Goal: Ask a question

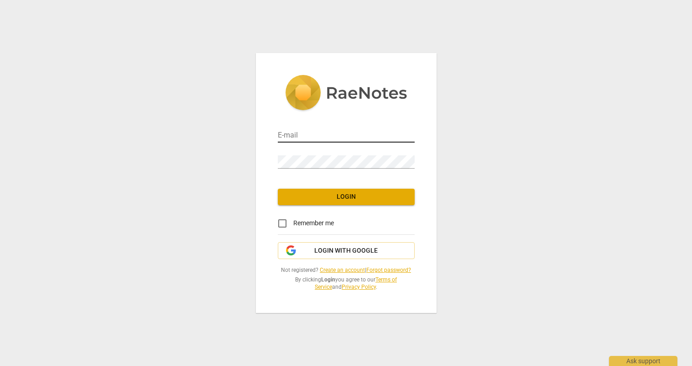
click at [328, 131] on input "email" at bounding box center [346, 135] width 137 height 13
type input "[PERSON_NAME][EMAIL_ADDRESS][DOMAIN_NAME]"
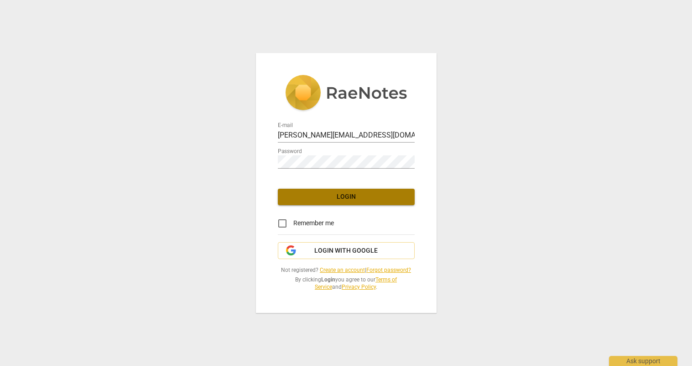
click at [339, 197] on span "Login" at bounding box center [346, 196] width 122 height 9
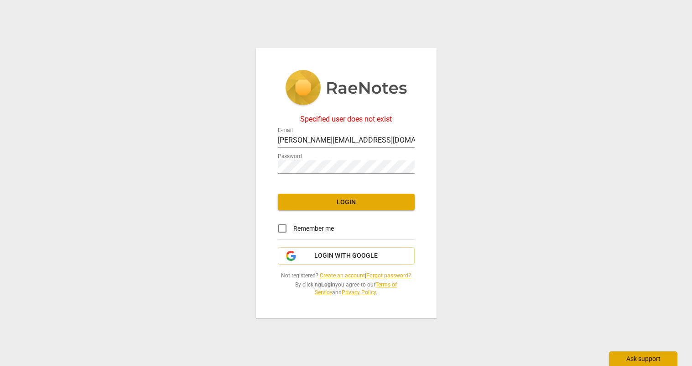
click at [634, 362] on div "Ask support" at bounding box center [643, 358] width 68 height 15
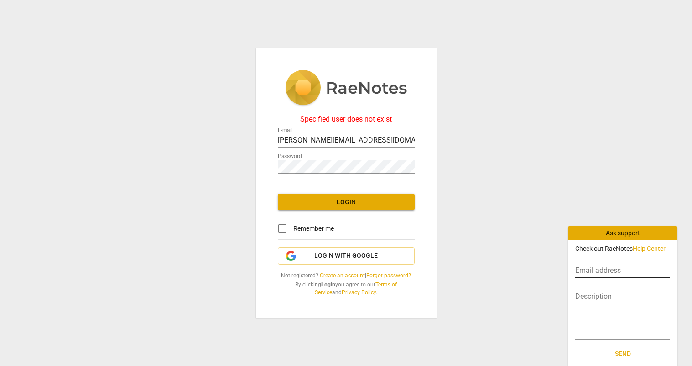
click at [596, 271] on input "text" at bounding box center [623, 270] width 95 height 13
type input "[PERSON_NAME][EMAIL_ADDRESS][DOMAIN_NAME]"
click at [602, 300] on textarea at bounding box center [623, 314] width 95 height 43
type textarea "h"
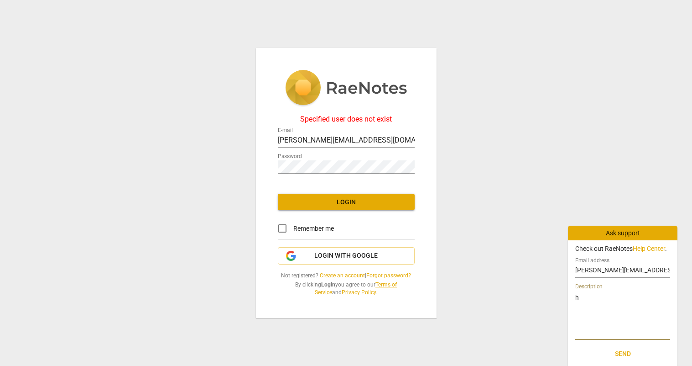
type textarea "hi"
type textarea "hi."
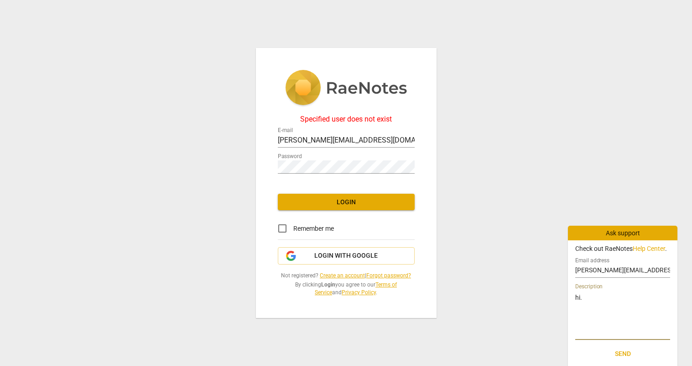
type textarea "hi."
type textarea "hi. i"
type textarea "hi. i h"
type textarea "hi. i ha"
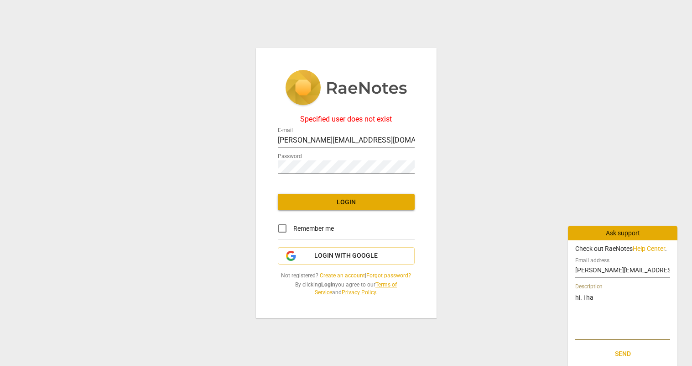
type textarea "hi. i hav"
type textarea "hi. i have"
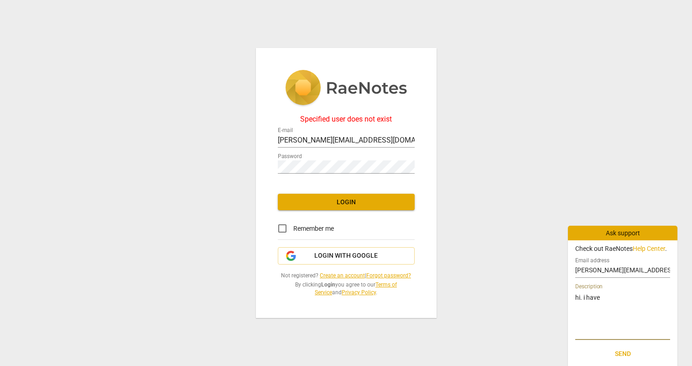
type textarea "hi. i have"
type textarea "hi. i have a"
type textarea "hi. i have an"
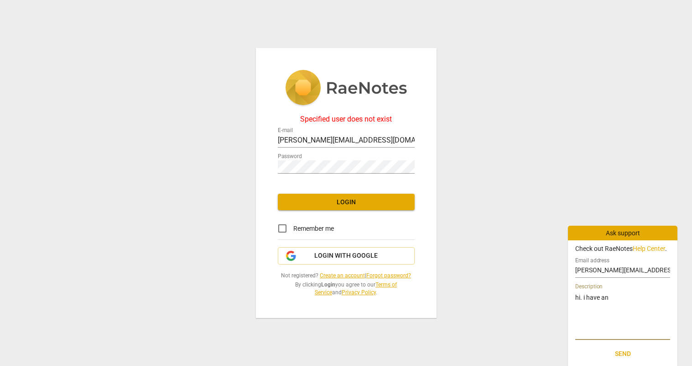
type textarea "hi. i have an a"
type textarea "hi. i have an ac"
type textarea "hi. i have an acc"
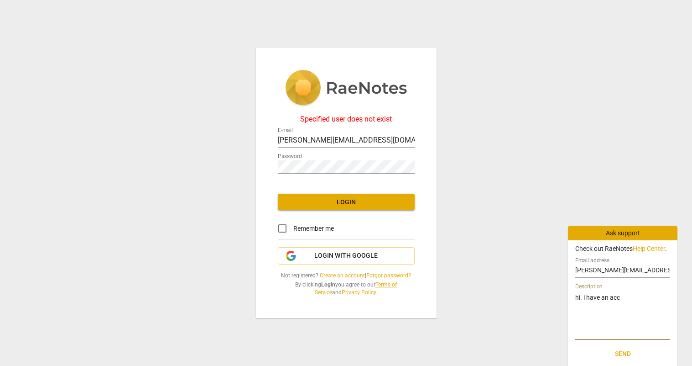
type textarea "hi. i have an acco"
type textarea "hi. i have an accou"
type textarea "hi. i have an accoun"
type textarea "hi. i have an account"
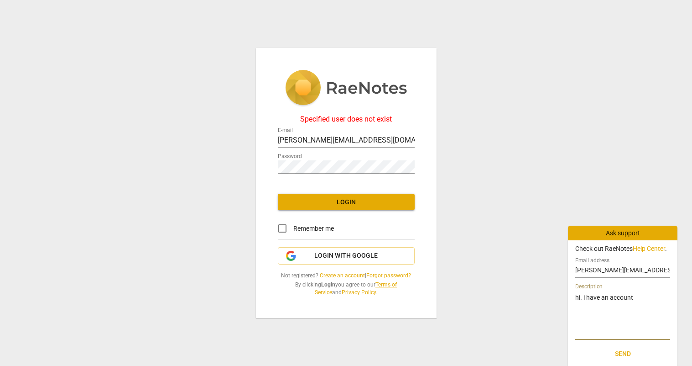
type textarea "hi. i have an account"
type textarea "hi. i have an account w"
type textarea "hi. i have an account wi"
type textarea "hi. i have an account wit"
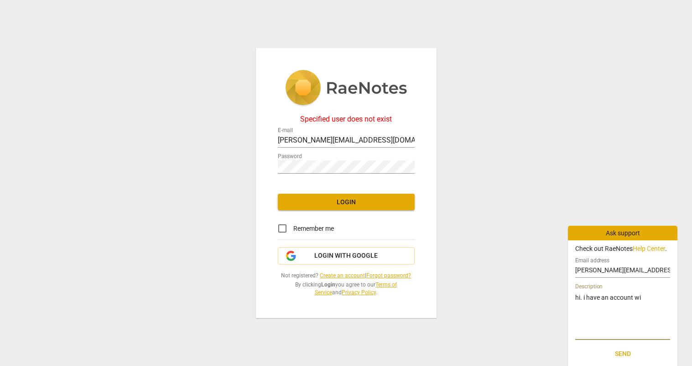
type textarea "hi. i have an account wit"
type textarea "hi. i have an account with"
type textarea "hi. i have an account with y"
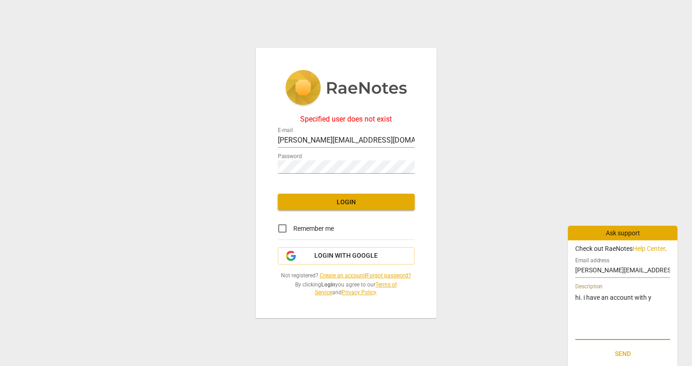
type textarea "hi. i have an account with yo"
type textarea "hi. i have an account with you"
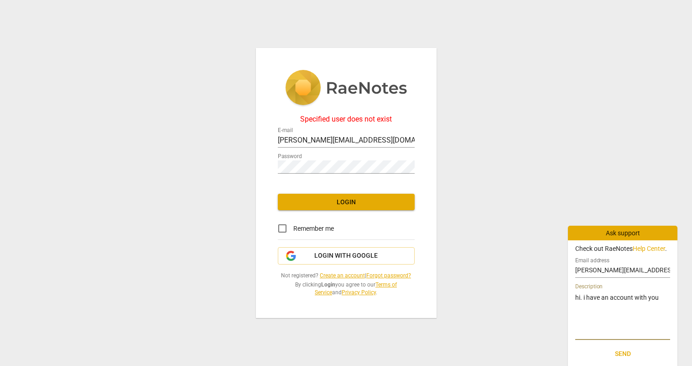
type textarea "hi. i have an account with you"
type textarea "hi. i have an account with you u"
type textarea "hi. i have an account with you un"
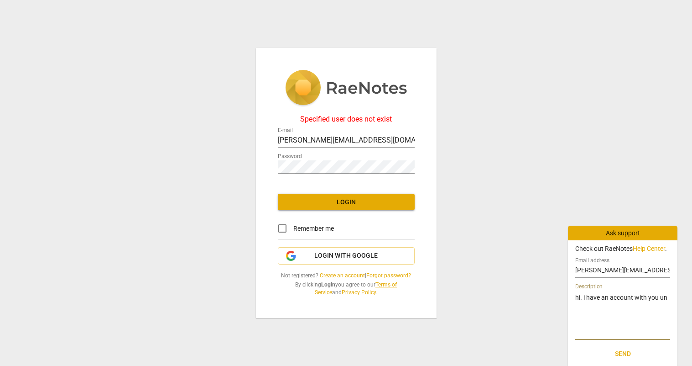
type textarea "hi. i have an account with you und"
type textarea "hi. i have an account with you unde"
type textarea "hi. i have an account with you under"
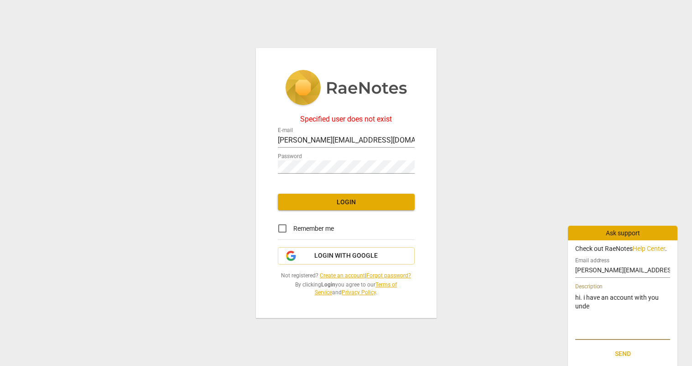
type textarea "hi. i have an account with you under"
type textarea "hi. i have an account with you under r"
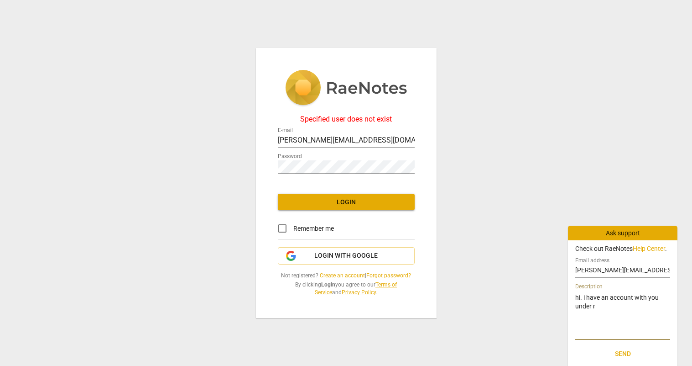
type textarea "hi. i have an account with you under ru"
type textarea "hi. i have an account with you under [PERSON_NAME]"
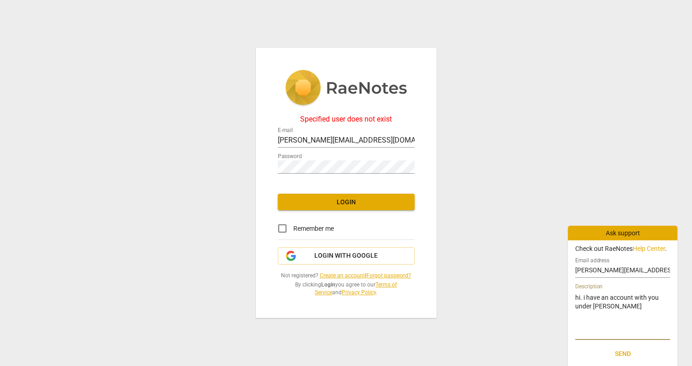
type textarea "hi. i have an account with you under [PERSON_NAME]"
type textarea "hi. i have an account with you under [PERSON_NAME]@"
type textarea "hi. i have an account with you under [PERSON_NAME]"
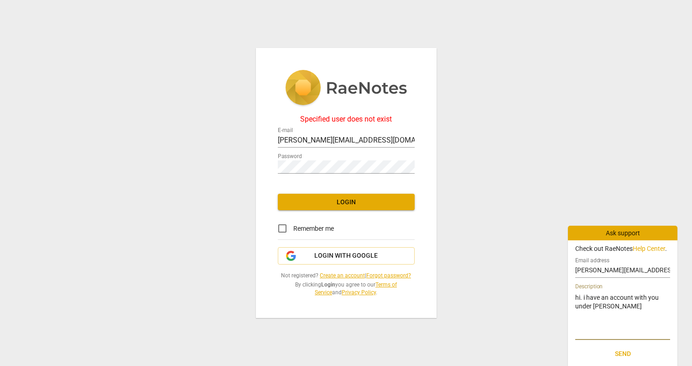
type textarea "hi. i have an account with you under [PERSON_NAME]"
type textarea "hi. i have an account with you under [PERSON_NAME]@[PERSON_NAME]"
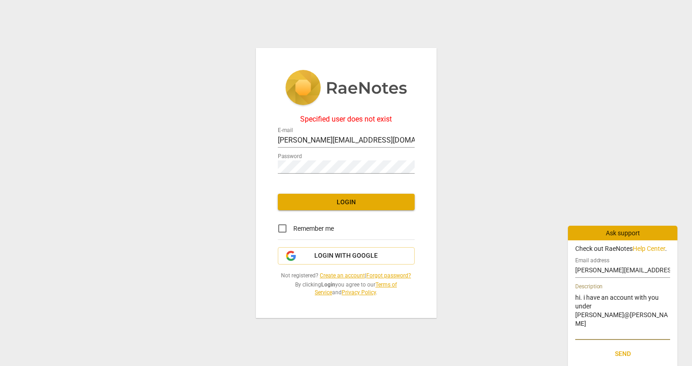
type textarea "hi. i have an account with you under [PERSON_NAME]@[PERSON_NAME]"
type textarea "hi. i have an account with you under [PERSON_NAME]"
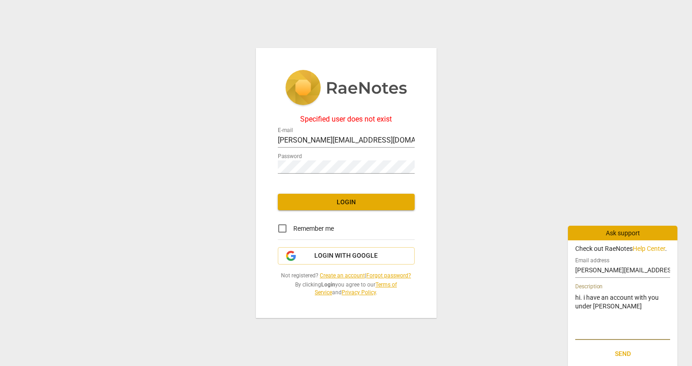
type textarea "hi. i have an account with you under [PERSON_NAME]"
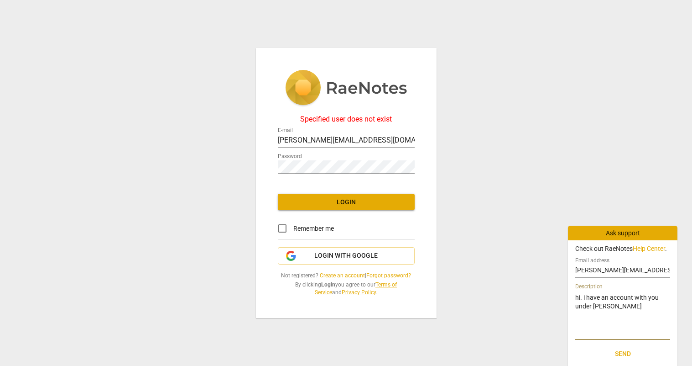
type textarea "hi. i have an account with you under [PERSON_NAME]"
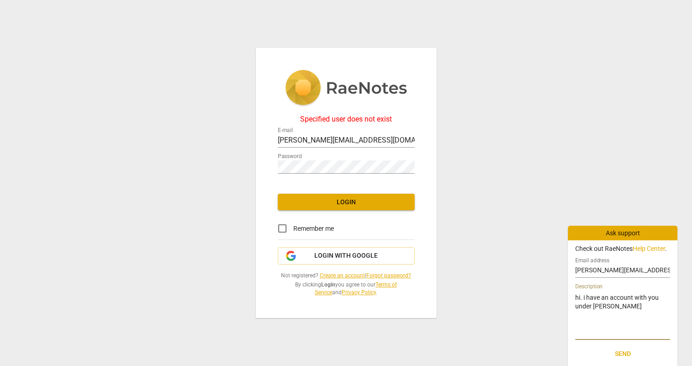
type textarea "hi. i have an account with you under [PERSON_NAME]"
type textarea "hi. i have an account with you under [PERSON_NAME]."
type textarea "hi. i have an account with you under [PERSON_NAME]"
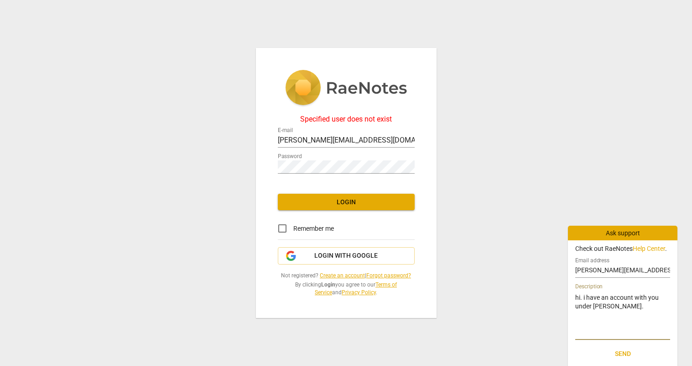
type textarea "hi. i have an account with you under [PERSON_NAME]"
type textarea "hi. i have an account with you under [PERSON_NAME][EMAIL_ADDRESS][DOMAIN_NAME]"
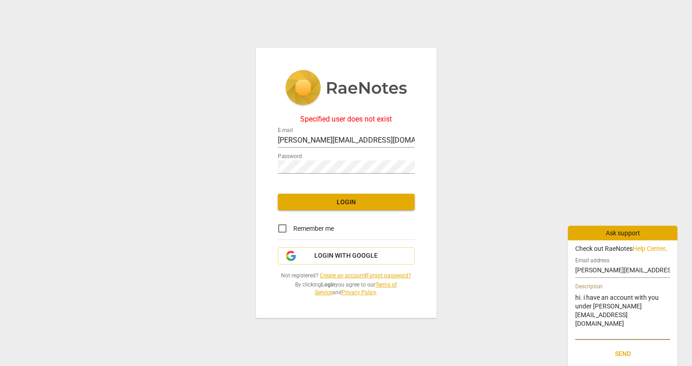
type textarea "hi. i have an account with you under [PERSON_NAME][EMAIL_ADDRESS][DOMAIN_NAME]."
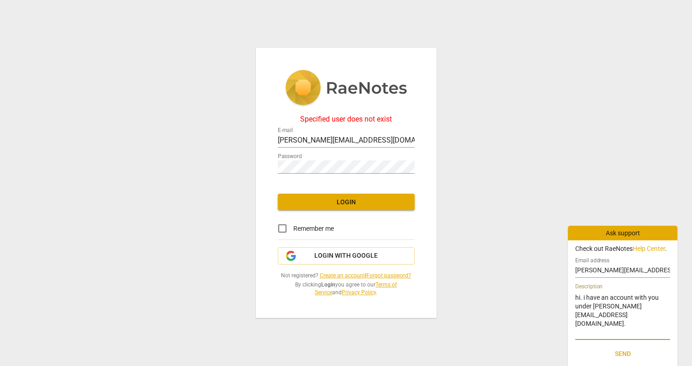
type textarea "hi. i have an account with you under [PERSON_NAME][EMAIL_ADDRESS][DOMAIN_NAME]."
type textarea "hi. i have an account with you under [PERSON_NAME][EMAIL_ADDRESS][DOMAIN_NAME].…"
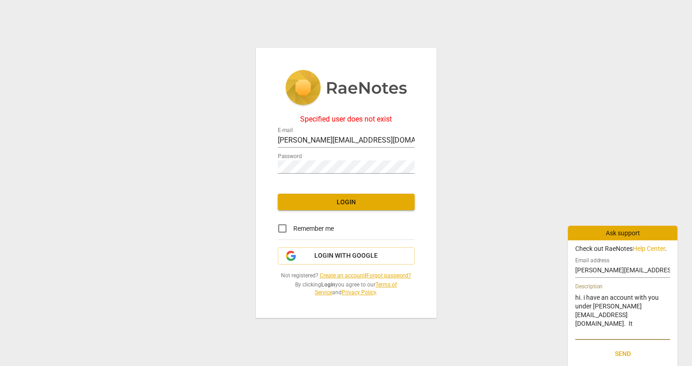
type textarea "hi. i have an account with you under [PERSON_NAME][EMAIL_ADDRESS][DOMAIN_NAME].…"
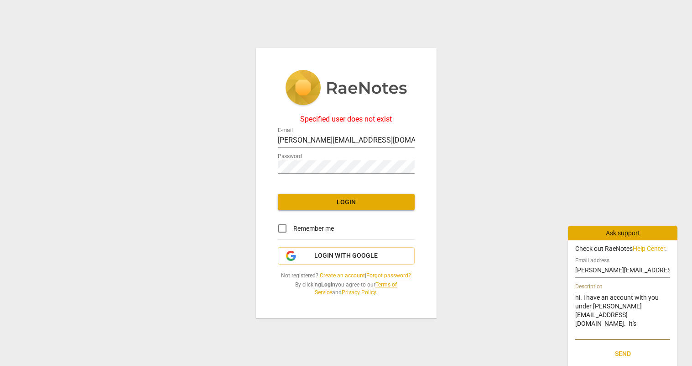
type textarea "hi. i have an account with you under [PERSON_NAME][EMAIL_ADDRESS][DOMAIN_NAME].…"
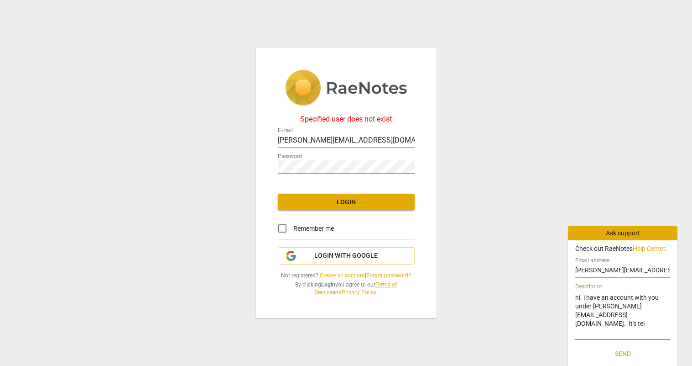
type textarea "hi. i have an account with you under [PERSON_NAME][EMAIL_ADDRESS][DOMAIN_NAME].…"
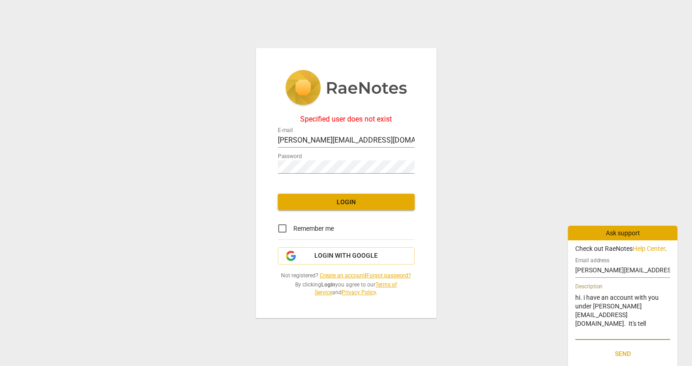
type textarea "hi. i have an account with you under [PERSON_NAME][EMAIL_ADDRESS][DOMAIN_NAME].…"
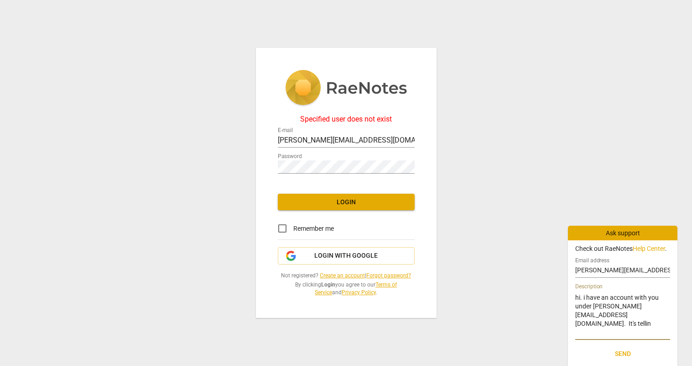
type textarea "hi. i have an account with you under [PERSON_NAME][EMAIL_ADDRESS][DOMAIN_NAME].…"
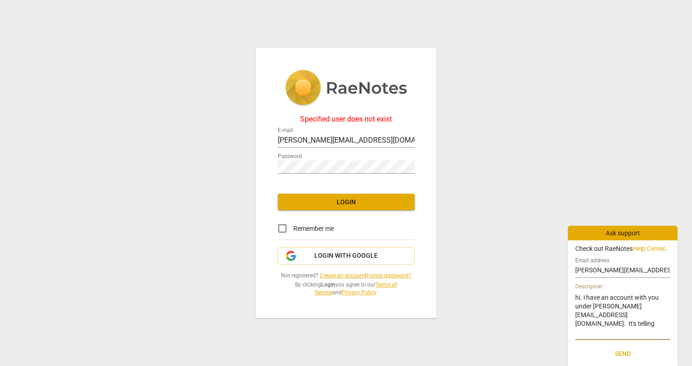
type textarea "hi. i have an account with you under [PERSON_NAME][EMAIL_ADDRESS][DOMAIN_NAME].…"
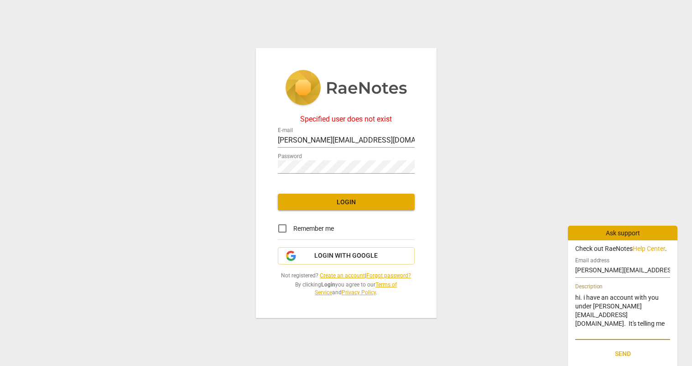
type textarea "hi. i have an account with you under [PERSON_NAME][EMAIL_ADDRESS][DOMAIN_NAME].…"
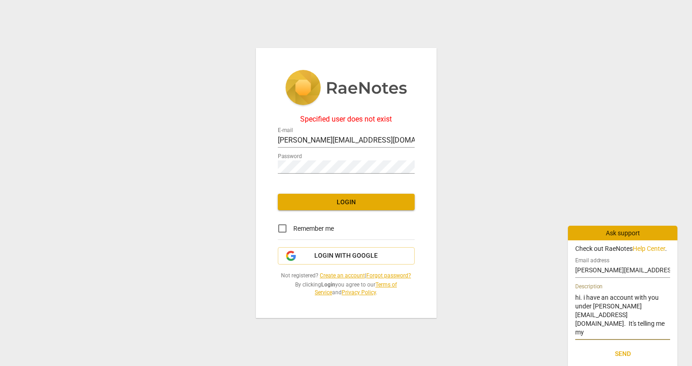
type textarea "hi. i have an account with you under [PERSON_NAME][EMAIL_ADDRESS][DOMAIN_NAME].…"
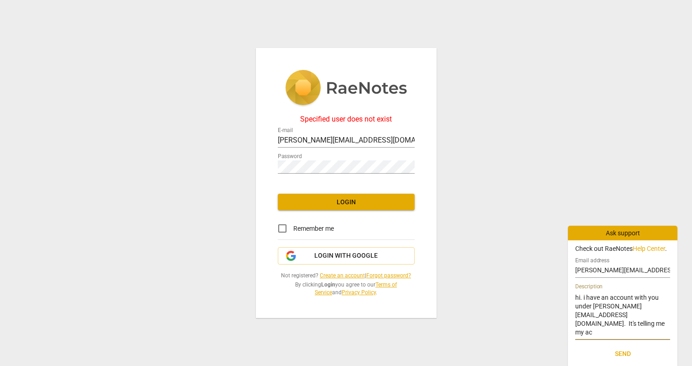
type textarea "hi. i have an account with you under [PERSON_NAME][EMAIL_ADDRESS][DOMAIN_NAME].…"
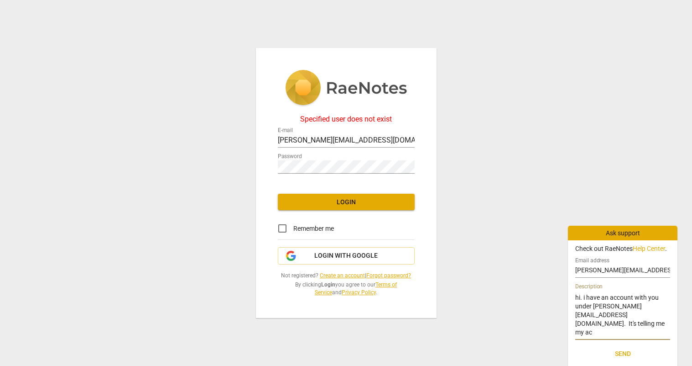
type textarea "hi. i have an account with you under [PERSON_NAME][EMAIL_ADDRESS][DOMAIN_NAME].…"
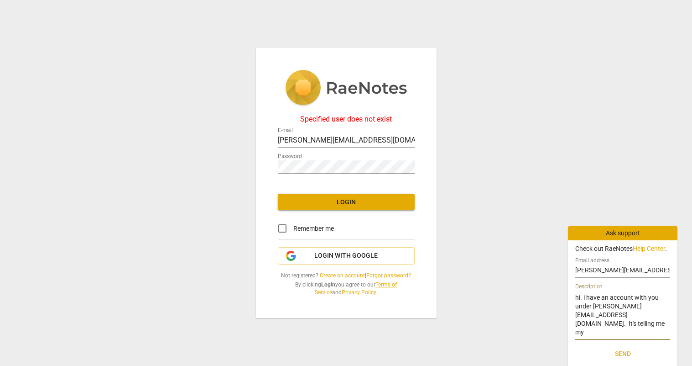
type textarea "hi. i have an account with you under [PERSON_NAME][EMAIL_ADDRESS][DOMAIN_NAME].…"
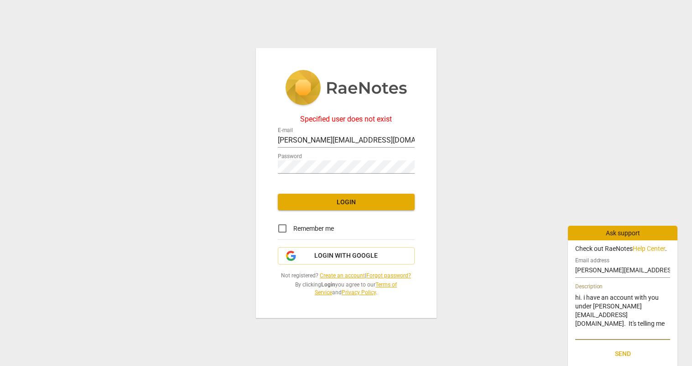
type textarea "hi. i have an account with you under [PERSON_NAME][EMAIL_ADDRESS][DOMAIN_NAME].…"
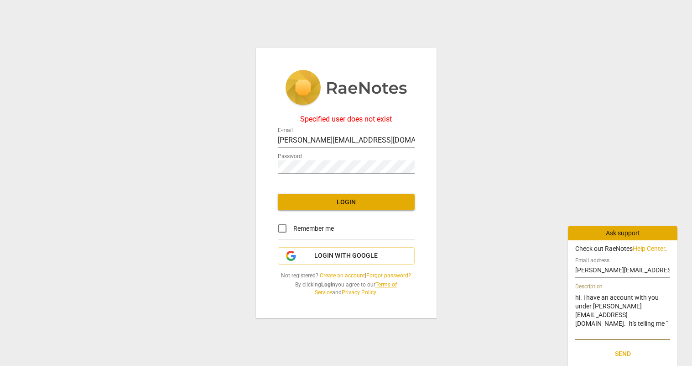
type textarea "hi. i have an account with you under [PERSON_NAME][EMAIL_ADDRESS][DOMAIN_NAME].…"
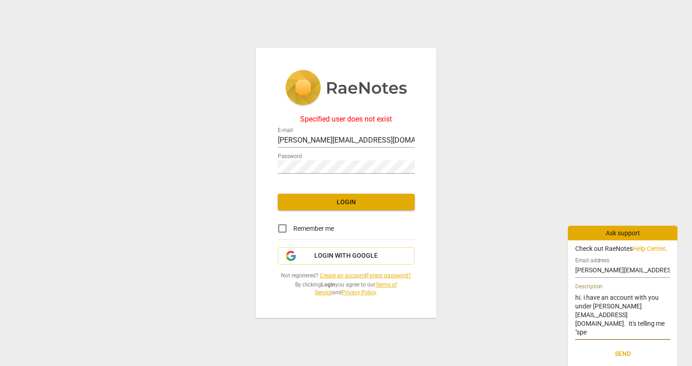
type textarea "hi. i have an account with you under [PERSON_NAME][EMAIL_ADDRESS][DOMAIN_NAME].…"
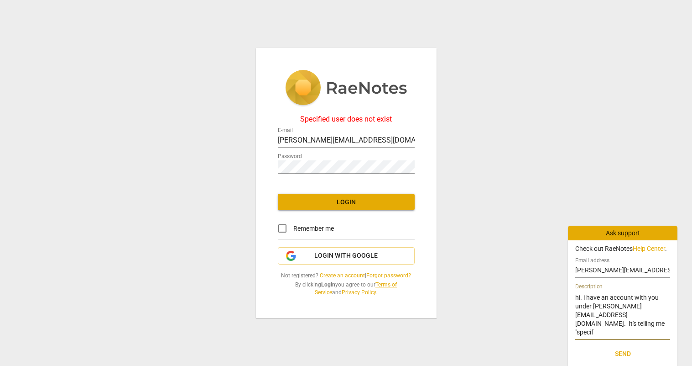
type textarea "hi. i have an account with you under [PERSON_NAME][EMAIL_ADDRESS][DOMAIN_NAME].…"
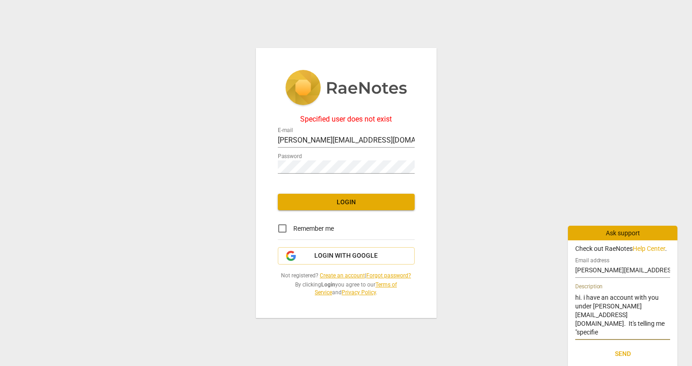
type textarea "hi. i have an account with you under [PERSON_NAME][EMAIL_ADDRESS][DOMAIN_NAME].…"
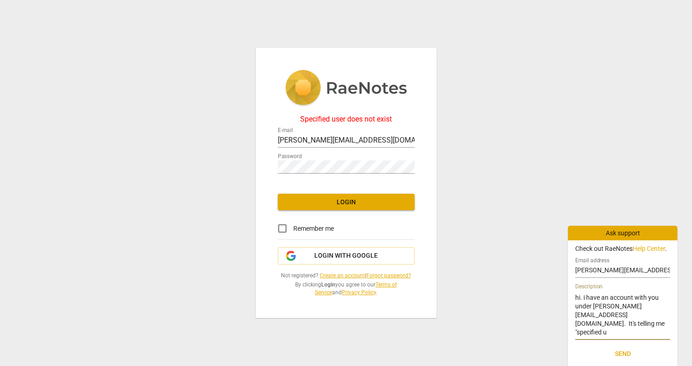
type textarea "hi. i have an account with you under [PERSON_NAME][EMAIL_ADDRESS][DOMAIN_NAME].…"
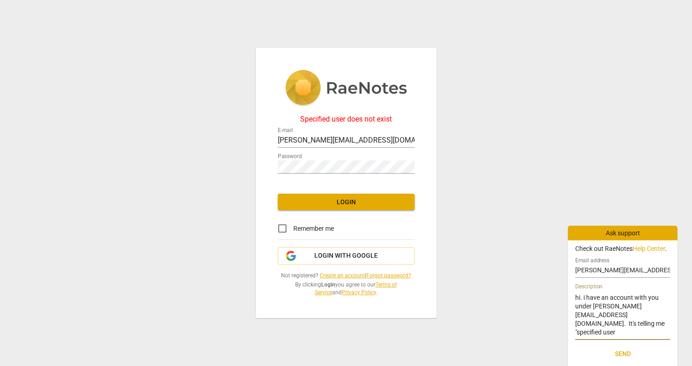
type textarea "hi. i have an account with you under [PERSON_NAME][EMAIL_ADDRESS][DOMAIN_NAME].…"
click at [620, 352] on span "Send" at bounding box center [623, 353] width 80 height 9
